Goal: Communication & Community: Share content

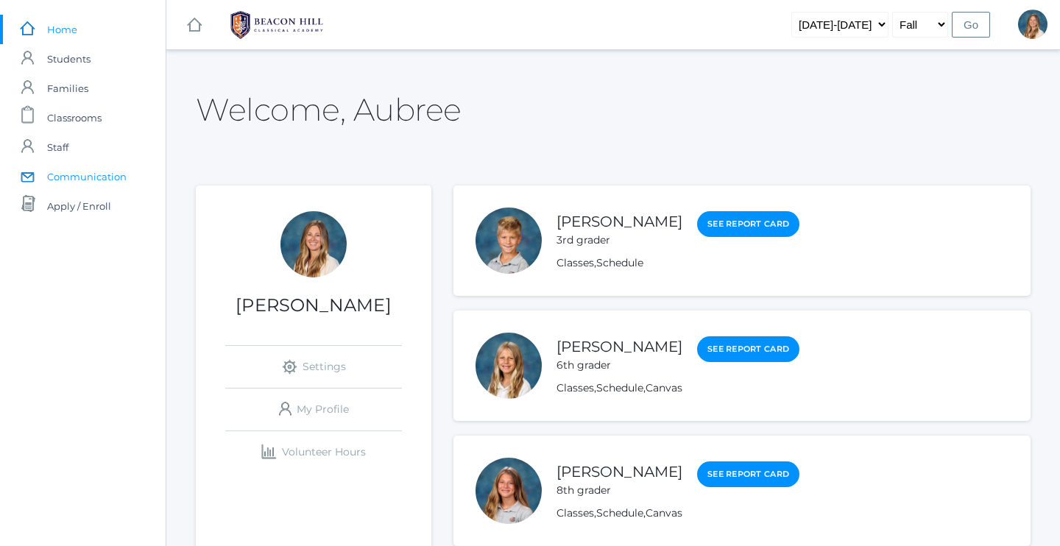
click at [94, 177] on span "Communication" at bounding box center [86, 176] width 79 height 29
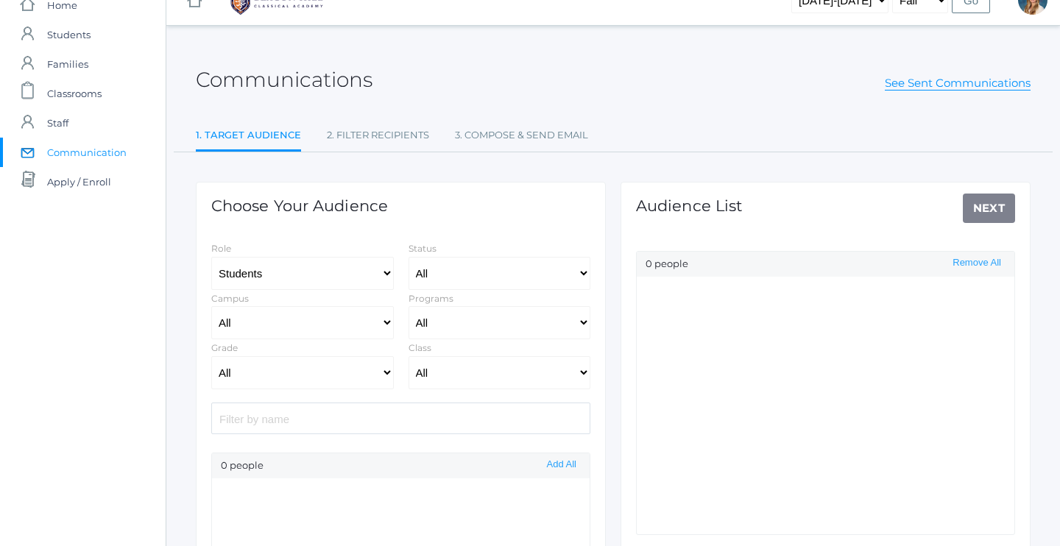
select select "Enrolled"
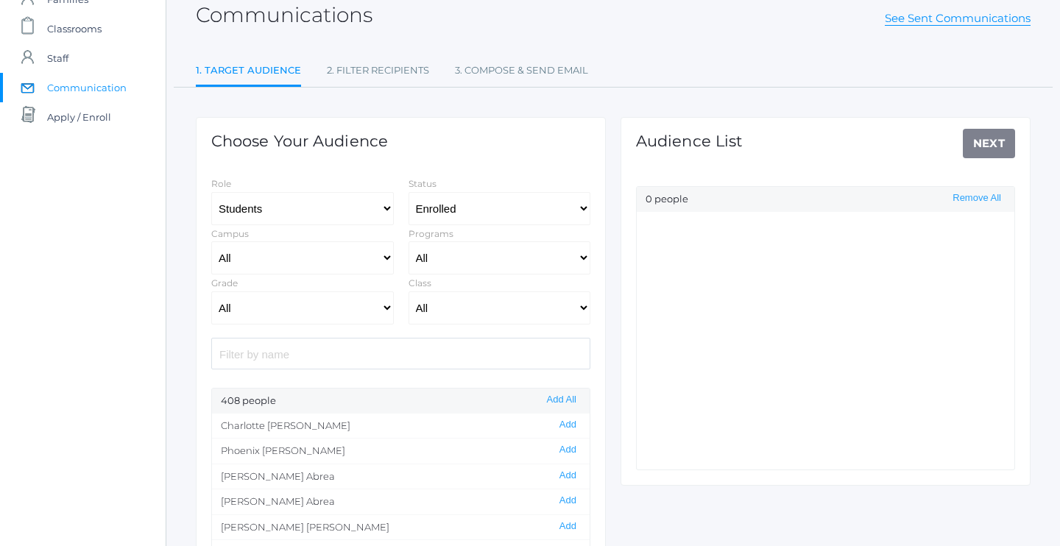
scroll to position [90, 0]
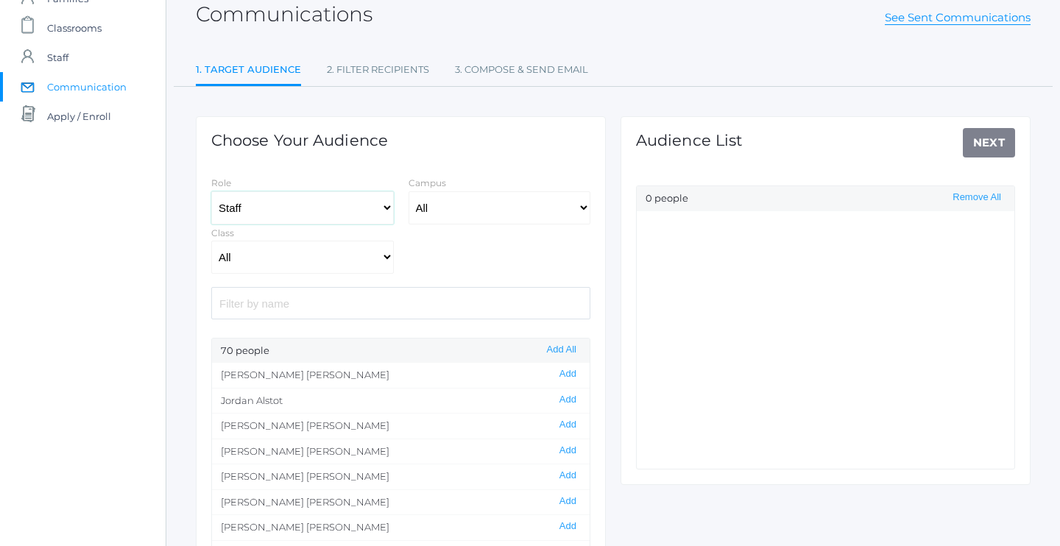
select select "3"
select select "Enrolled"
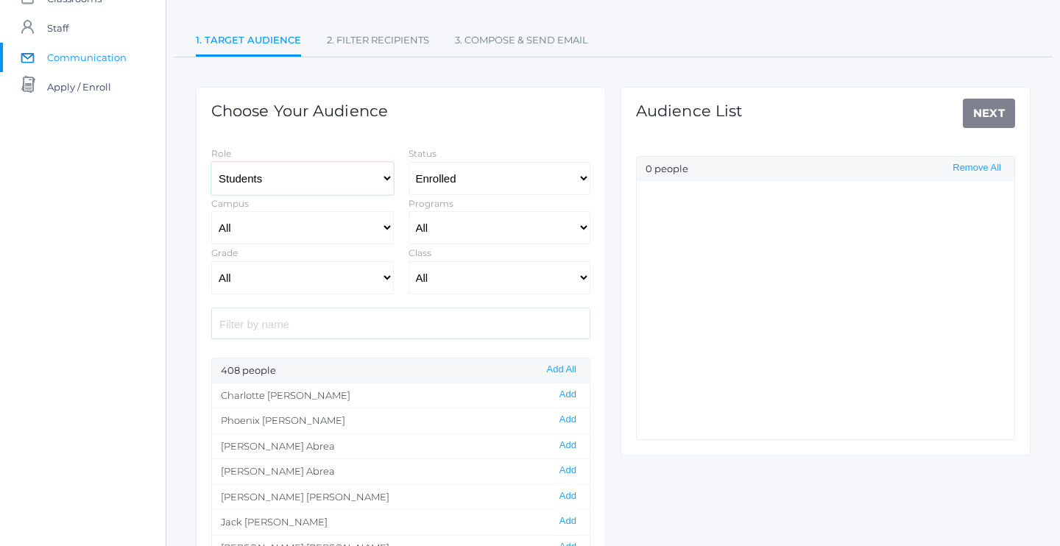
scroll to position [125, 0]
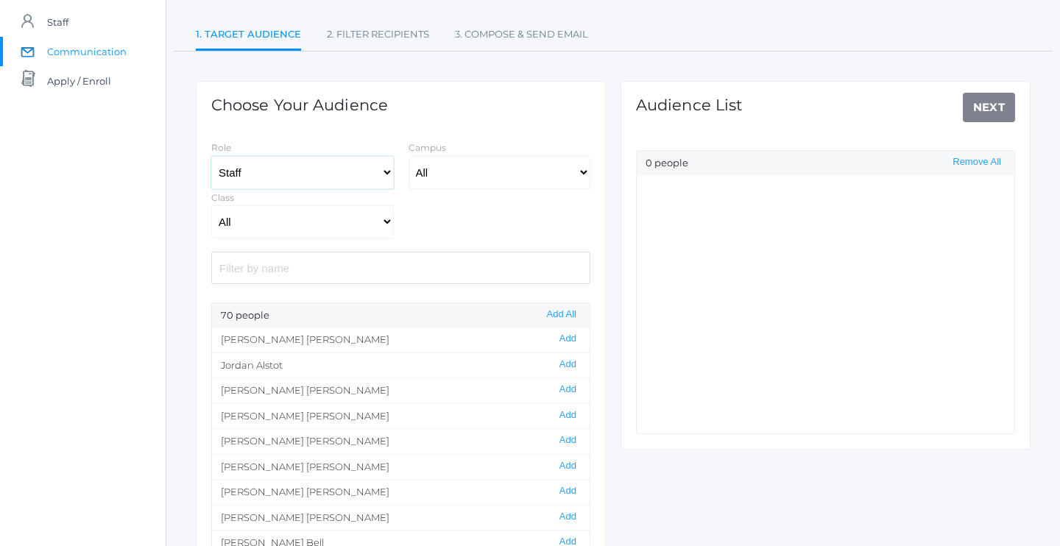
select select "3"
select select "Enrolled"
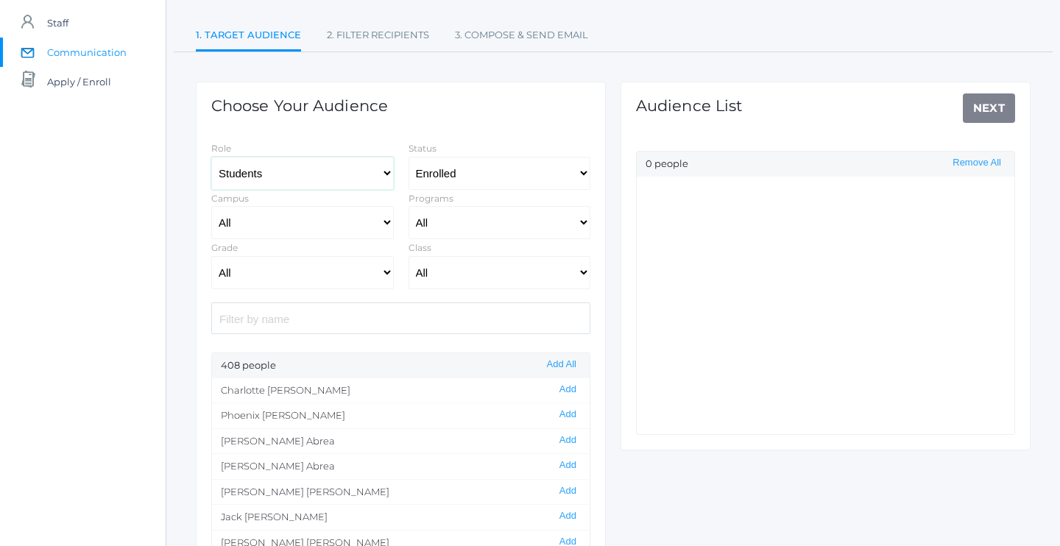
scroll to position [126, 0]
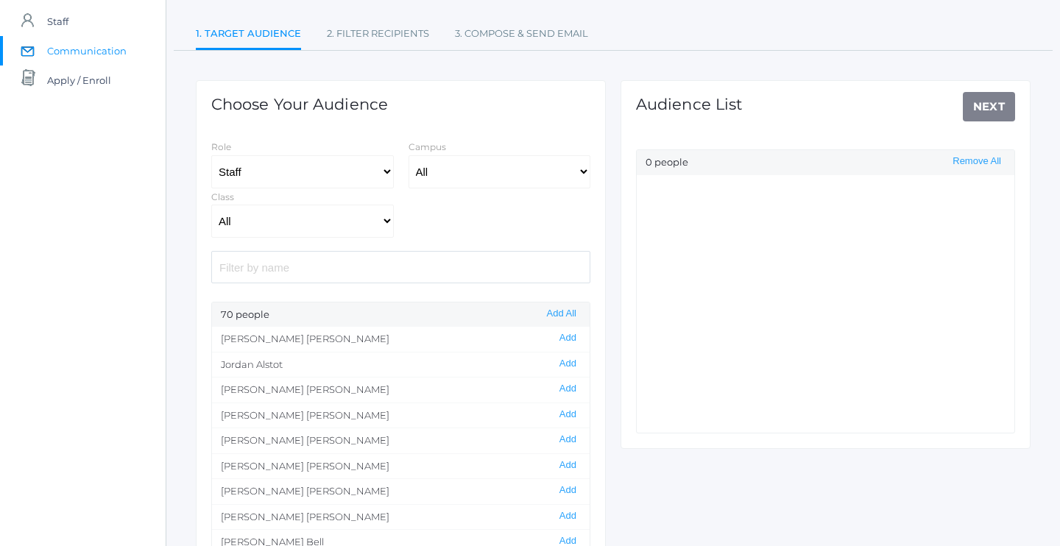
click at [369, 144] on div "Role Students Staff" at bounding box center [302, 163] width 197 height 50
select select "3"
select select "Enrolled"
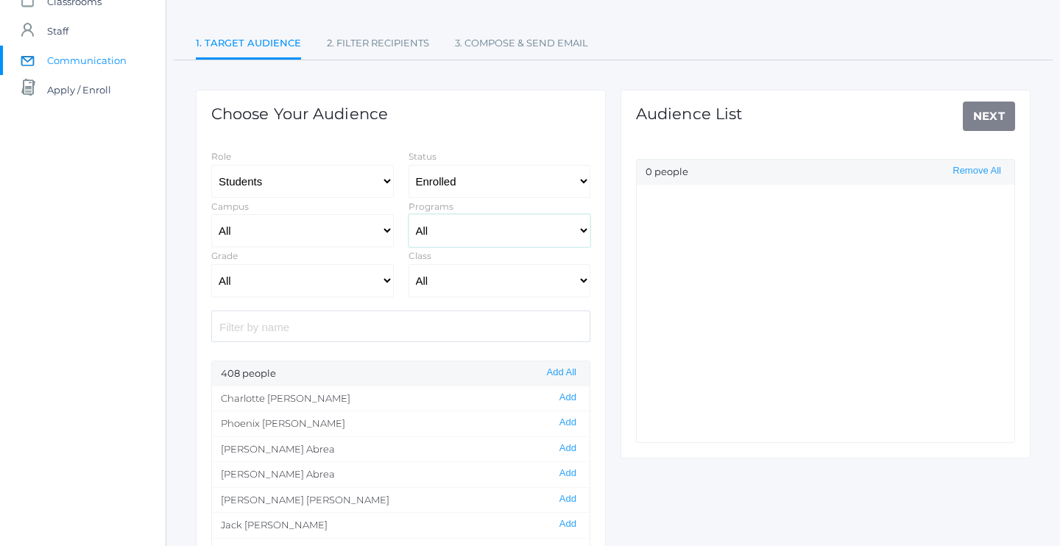
scroll to position [109, 0]
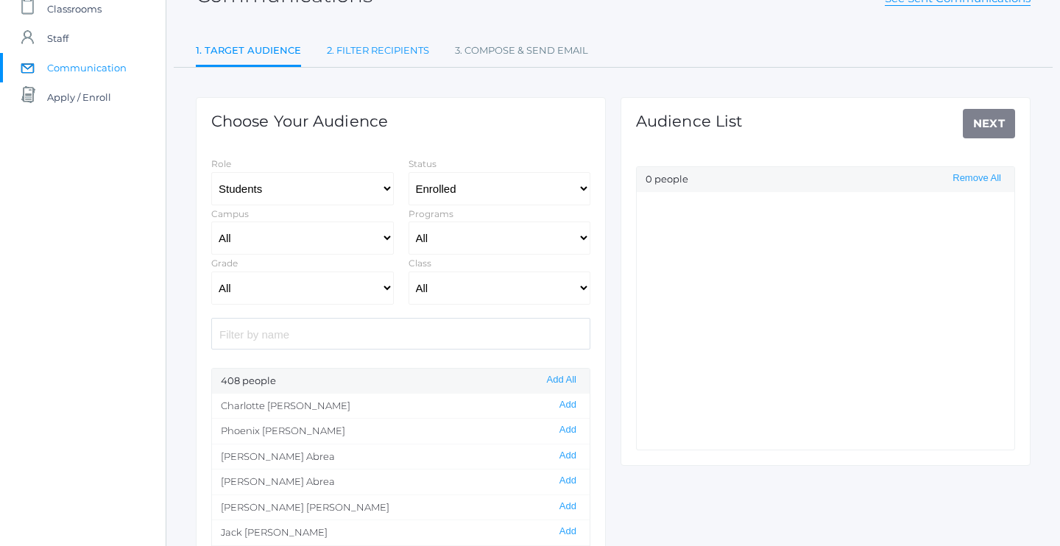
click at [388, 44] on link "2. Filter Recipients" at bounding box center [378, 50] width 102 height 29
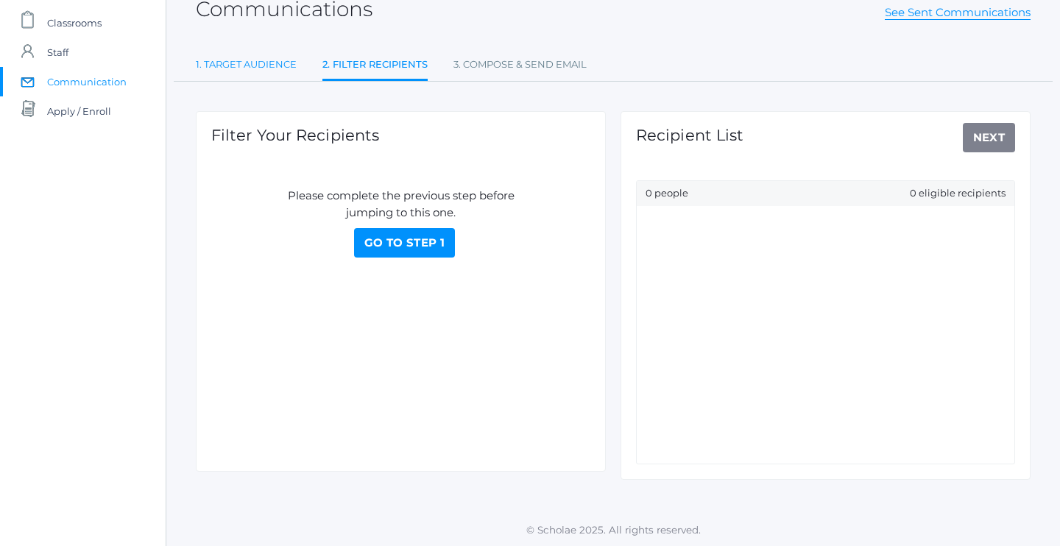
click at [271, 63] on link "1. Target Audience" at bounding box center [246, 64] width 101 height 29
select select "Enrolled"
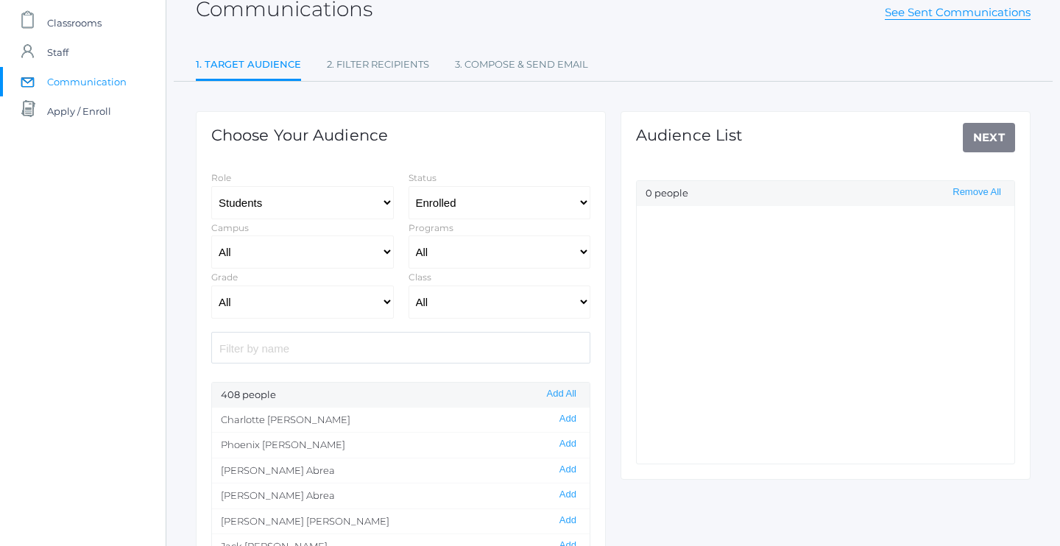
click at [106, 80] on span "Communication" at bounding box center [86, 81] width 79 height 29
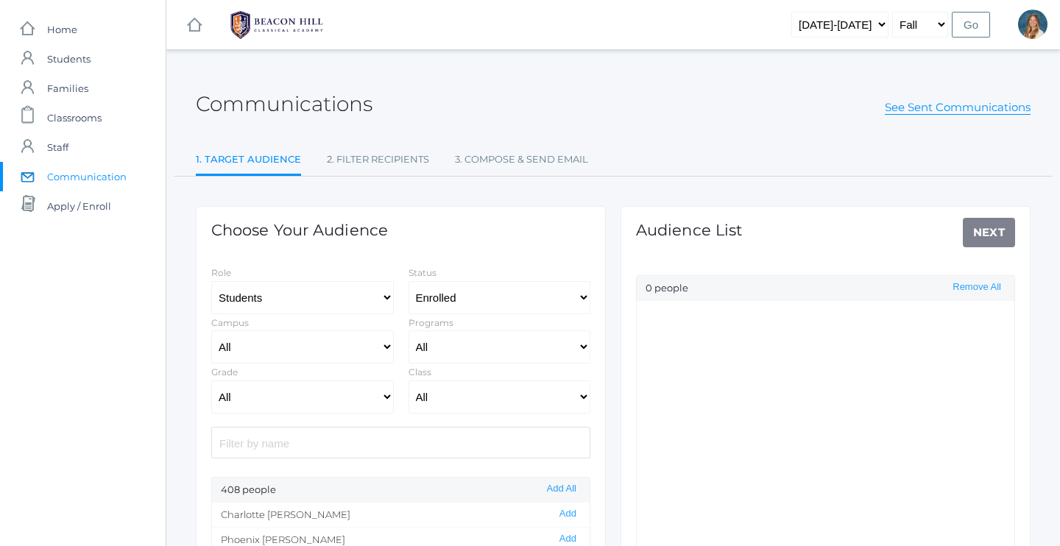
select select "Enrolled"
click at [903, 110] on link "See Sent Communications" at bounding box center [958, 107] width 146 height 15
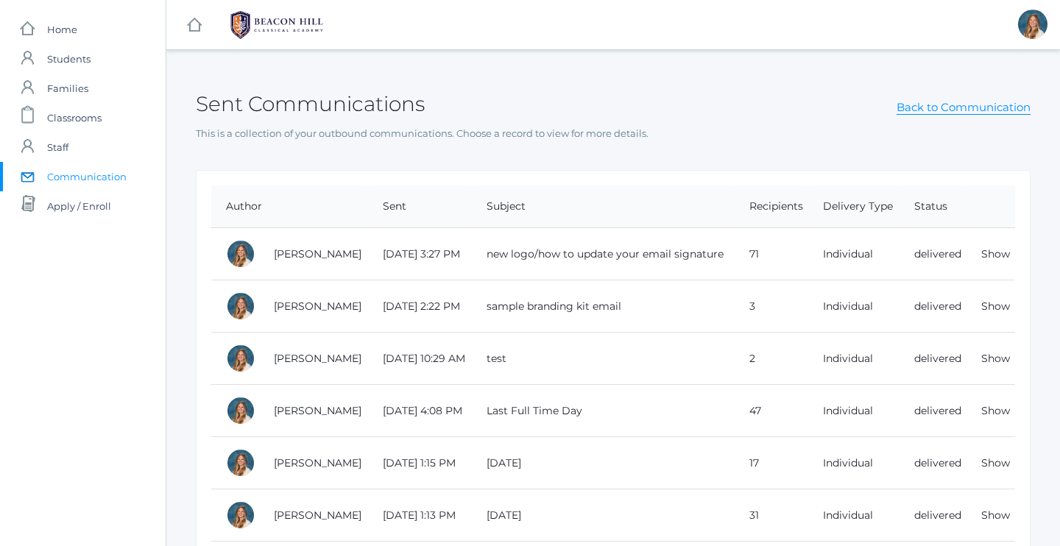
select select "Enrolled"
